Goal: Task Accomplishment & Management: Use online tool/utility

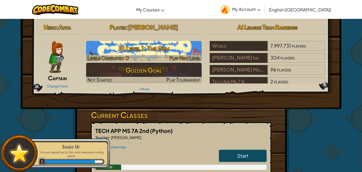
click at [154, 49] on h3 "JR Level 1: The Gem" at bounding box center [144, 48] width 116 height 12
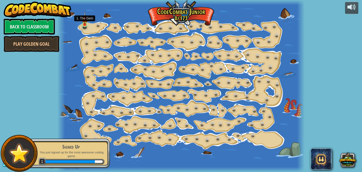
click at [86, 22] on img at bounding box center [85, 18] width 6 height 13
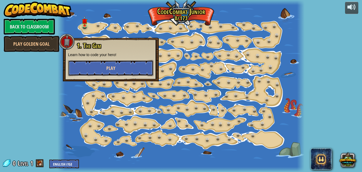
click at [110, 69] on span "Play" at bounding box center [110, 68] width 9 height 7
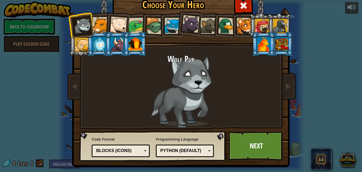
click at [267, 24] on div at bounding box center [262, 26] width 14 height 14
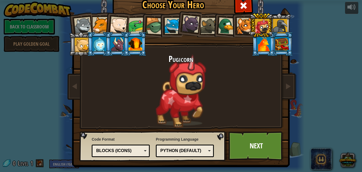
click at [264, 46] on div at bounding box center [264, 44] width 14 height 14
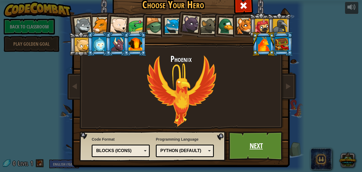
click at [232, 139] on link "Next" at bounding box center [256, 145] width 55 height 29
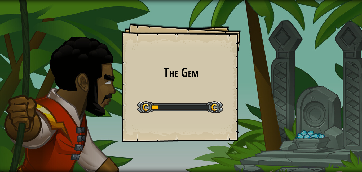
click at [197, 97] on div "Start Level" at bounding box center [180, 106] width 86 height 21
click at [204, 108] on div at bounding box center [180, 107] width 86 height 12
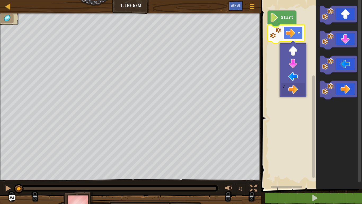
click at [289, 30] on image "Blockly Workspace" at bounding box center [291, 33] width 10 height 10
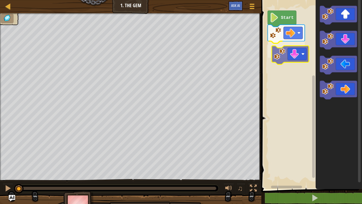
click at [301, 53] on div "Start" at bounding box center [311, 93] width 102 height 192
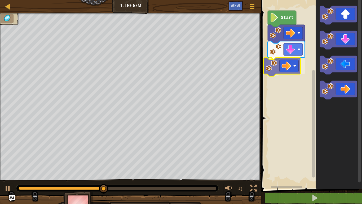
click at [286, 65] on div "Start" at bounding box center [311, 93] width 102 height 192
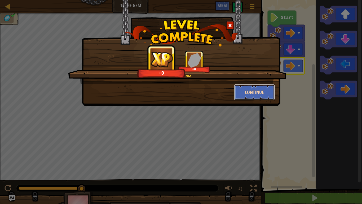
click at [252, 87] on button "Continue" at bounding box center [254, 92] width 41 height 16
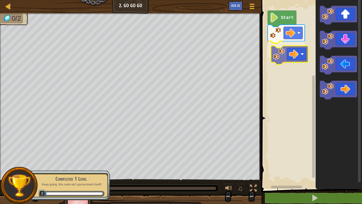
click at [298, 50] on div "Start" at bounding box center [311, 93] width 102 height 192
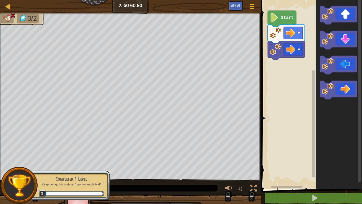
click at [230, 106] on div "Map Junior 2. Go Go Go Game Menu Ask AI 1 ההההההההההההההההההההההההההההההההההההה…" at bounding box center [181, 102] width 362 height 204
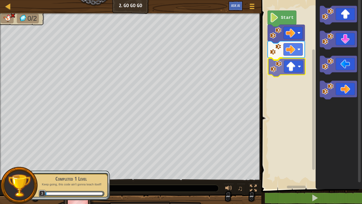
click at [289, 68] on div "Start" at bounding box center [311, 93] width 102 height 192
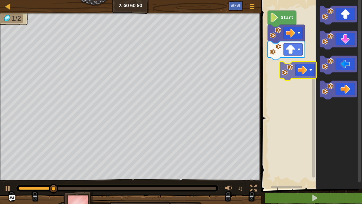
click at [295, 64] on div "Start" at bounding box center [311, 93] width 102 height 192
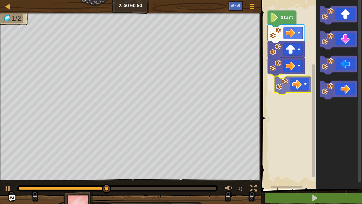
click at [291, 84] on div "Start" at bounding box center [311, 93] width 102 height 192
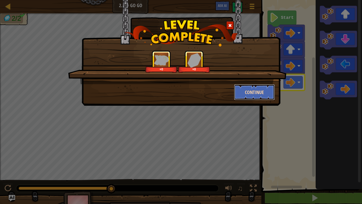
click at [245, 88] on button "Continue" at bounding box center [254, 92] width 41 height 16
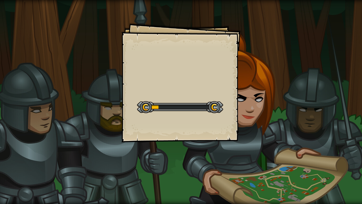
click at [245, 88] on div "Goals Start Level Error loading from server. Try refreshing the page. You'll ne…" at bounding box center [181, 102] width 362 height 204
